Goal: Find specific page/section

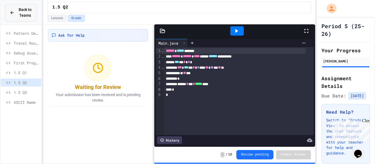
click at [28, 9] on span "Back to Teams" at bounding box center [25, 13] width 15 height 12
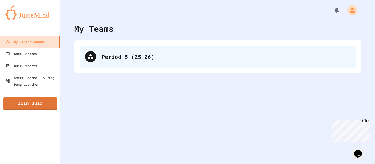
click at [108, 63] on div "Period 5 (25-26)" at bounding box center [218, 57] width 276 height 22
